Goal: Book appointment/travel/reservation

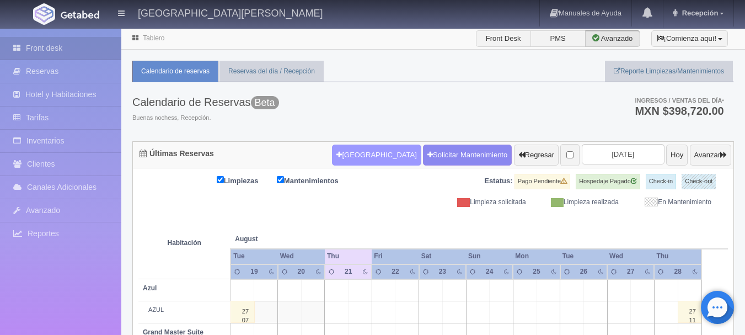
click at [344, 153] on button "[GEOGRAPHIC_DATA]" at bounding box center [376, 155] width 89 height 21
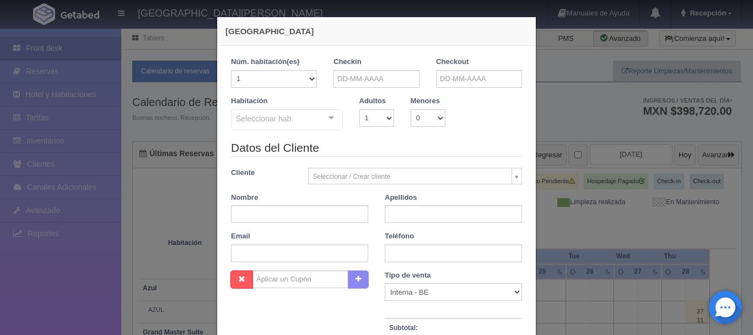
click at [582, 62] on div "[GEOGRAPHIC_DATA] 1 Núm. habitación(es) 1 2 3 4 5 6 7 8 9 10 11 12 13 14 15 16 …" at bounding box center [376, 167] width 753 height 335
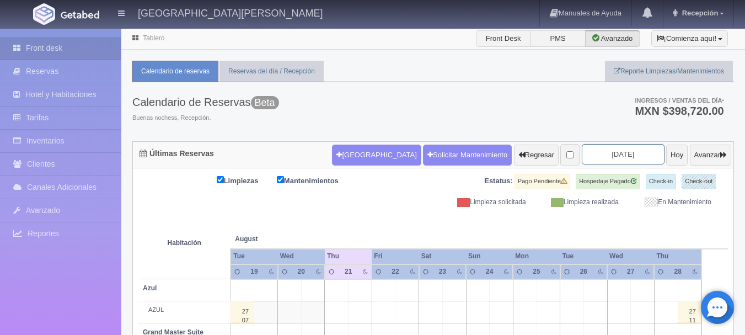
click at [611, 160] on input "[DATE]" at bounding box center [623, 154] width 83 height 20
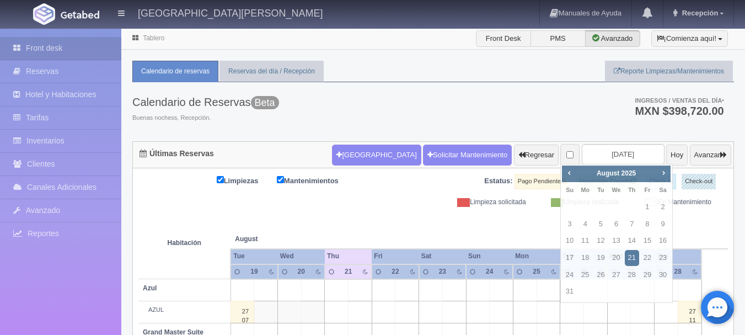
click at [498, 113] on div "Calendario de Reservas Beta Buenas nochess, Recepción. Ingresos / Ventas del dí…" at bounding box center [433, 111] width 602 height 59
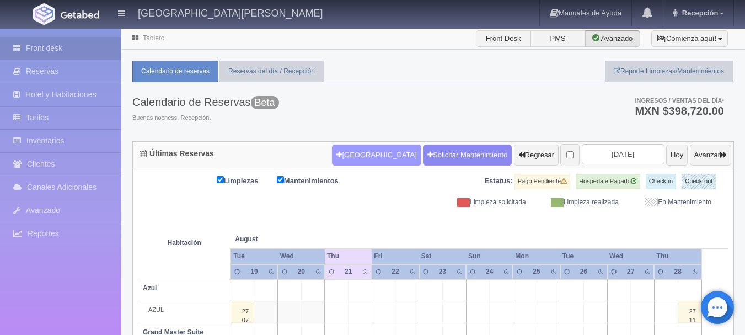
click at [351, 153] on button "[GEOGRAPHIC_DATA]" at bounding box center [376, 155] width 89 height 21
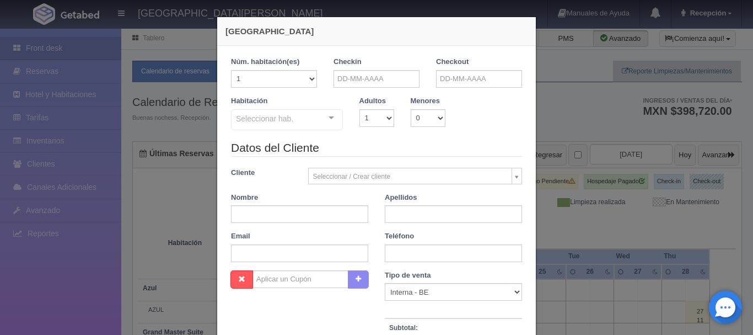
checkbox input "false"
click at [381, 76] on input "text" at bounding box center [377, 79] width 86 height 18
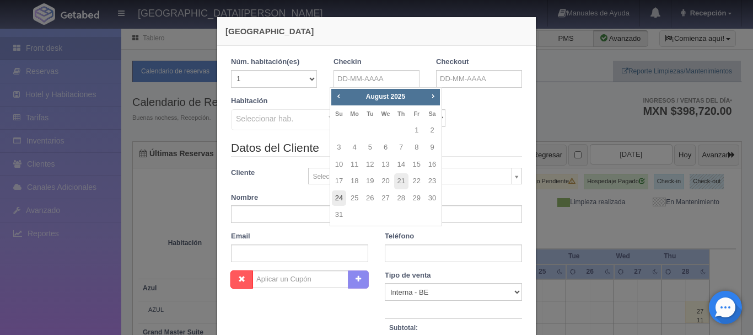
click at [338, 194] on link "24" at bounding box center [339, 198] width 14 height 16
type input "[DATE]"
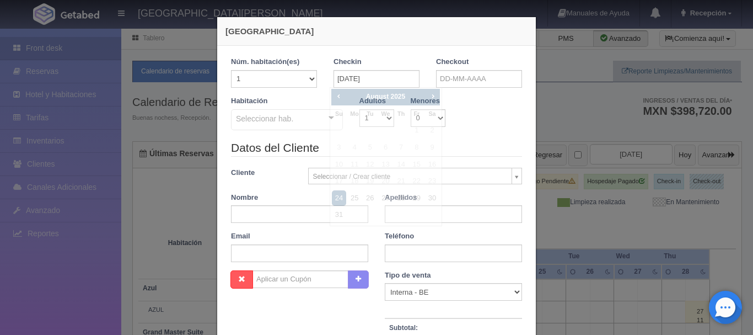
checkbox input "false"
click at [496, 80] on input "text" at bounding box center [479, 79] width 86 height 18
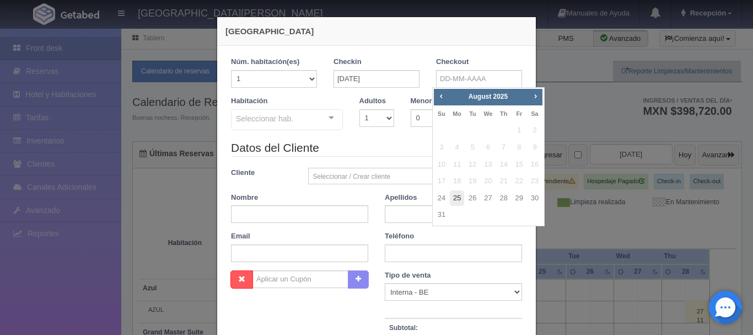
click at [461, 196] on link "25" at bounding box center [457, 198] width 14 height 16
type input "[DATE]"
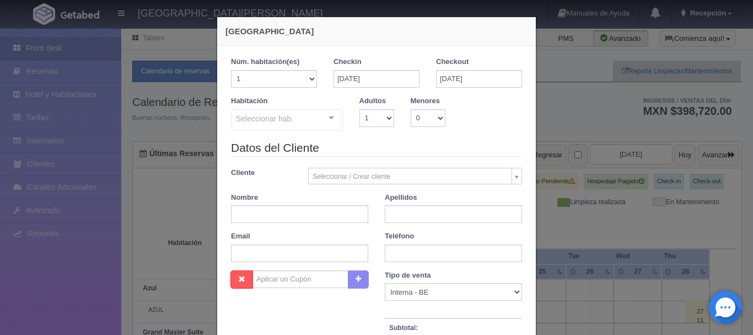
checkbox input "false"
click at [382, 119] on select "1 2 3 4 5 6 7 8 9 10" at bounding box center [377, 118] width 35 height 18
select select "2"
click at [360, 109] on select "1 2 3 4 5 6 7 8 9 10" at bounding box center [377, 118] width 35 height 18
click at [332, 115] on div at bounding box center [331, 118] width 22 height 17
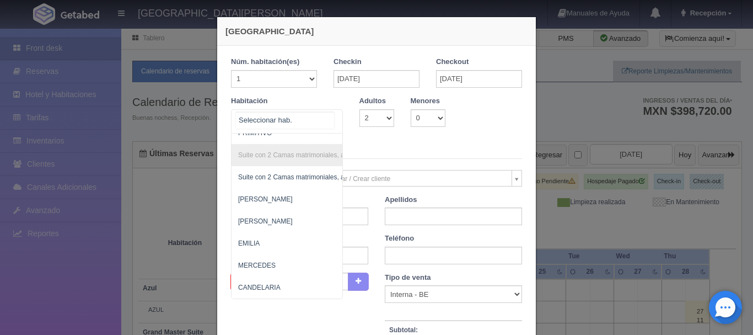
scroll to position [836, 0]
click at [274, 238] on span "EMILIA" at bounding box center [341, 243] width 218 height 22
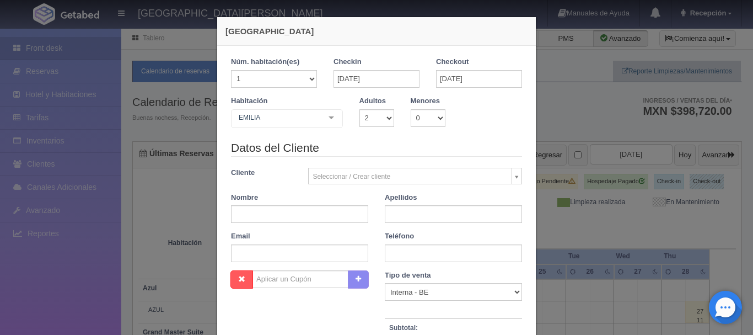
checkbox input "false"
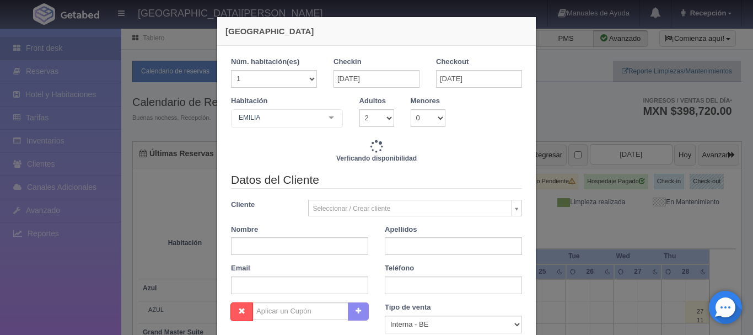
type input "3860.00"
checkbox input "false"
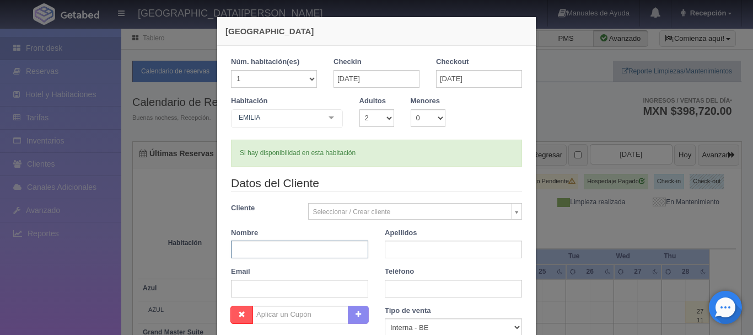
click at [301, 249] on input "text" at bounding box center [299, 249] width 137 height 18
type input "OSCAR"
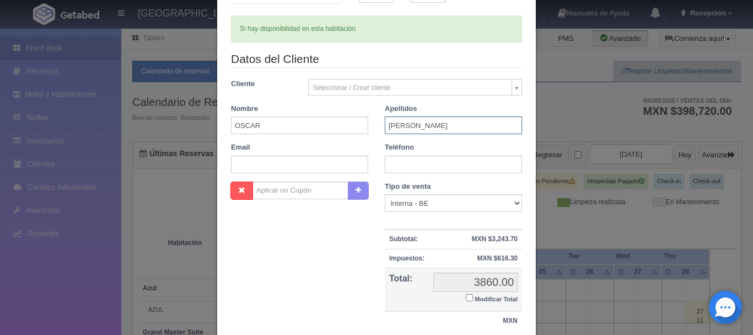
scroll to position [207, 0]
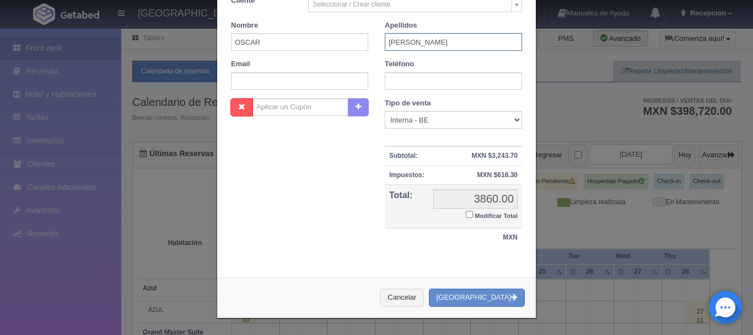
type input "[PERSON_NAME]"
click at [382, 250] on div "Tipo de venta Correo Electronico Interna - BE Llamada OTA Externa Otro WALK IN …" at bounding box center [454, 174] width 154 height 152
click at [488, 297] on button "[GEOGRAPHIC_DATA]" at bounding box center [477, 297] width 96 height 18
